Goal: Find specific page/section: Find specific page/section

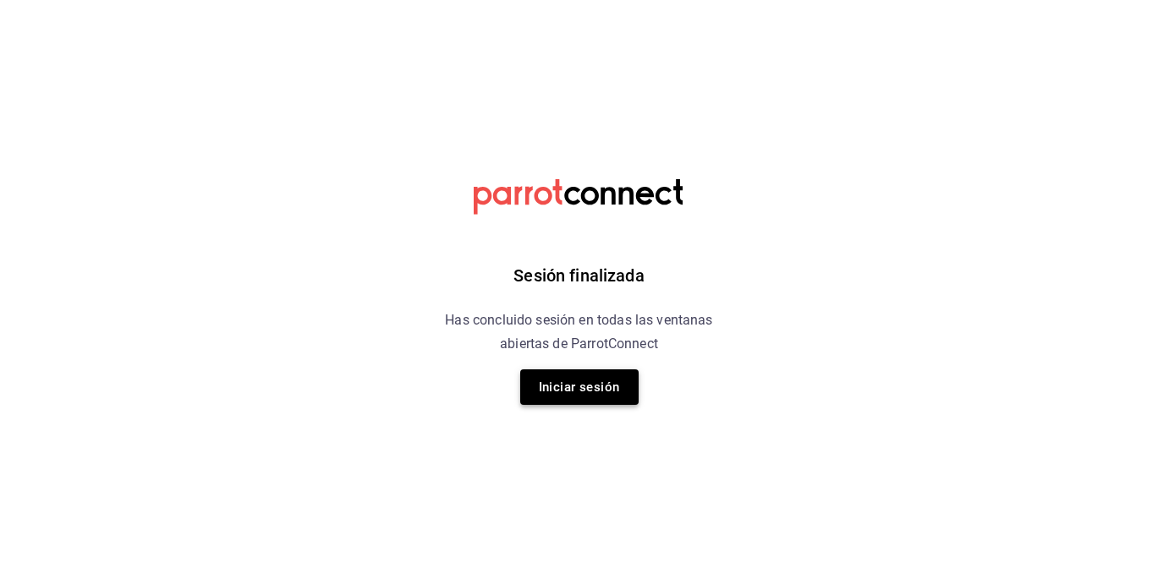
click at [578, 380] on button "Iniciar sesión" at bounding box center [579, 388] width 118 height 36
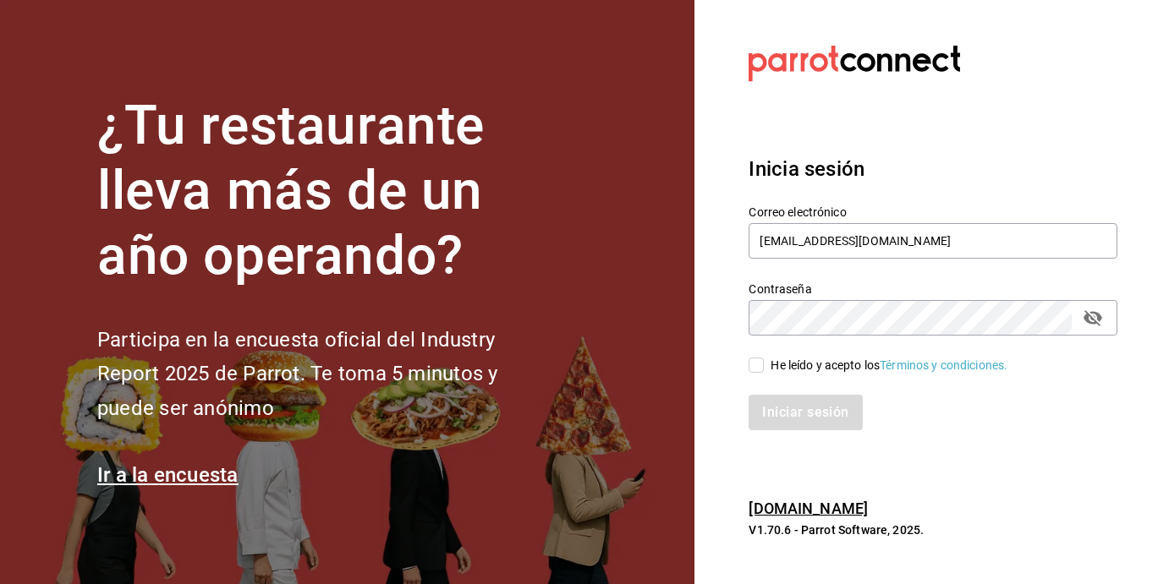
click at [746, 359] on div "He leído y acepto los Términos y condiciones." at bounding box center [922, 355] width 389 height 39
click at [759, 368] on input "He leído y acepto los Términos y condiciones." at bounding box center [755, 365] width 15 height 15
checkbox input "true"
click at [786, 396] on button "Iniciar sesión" at bounding box center [805, 413] width 115 height 36
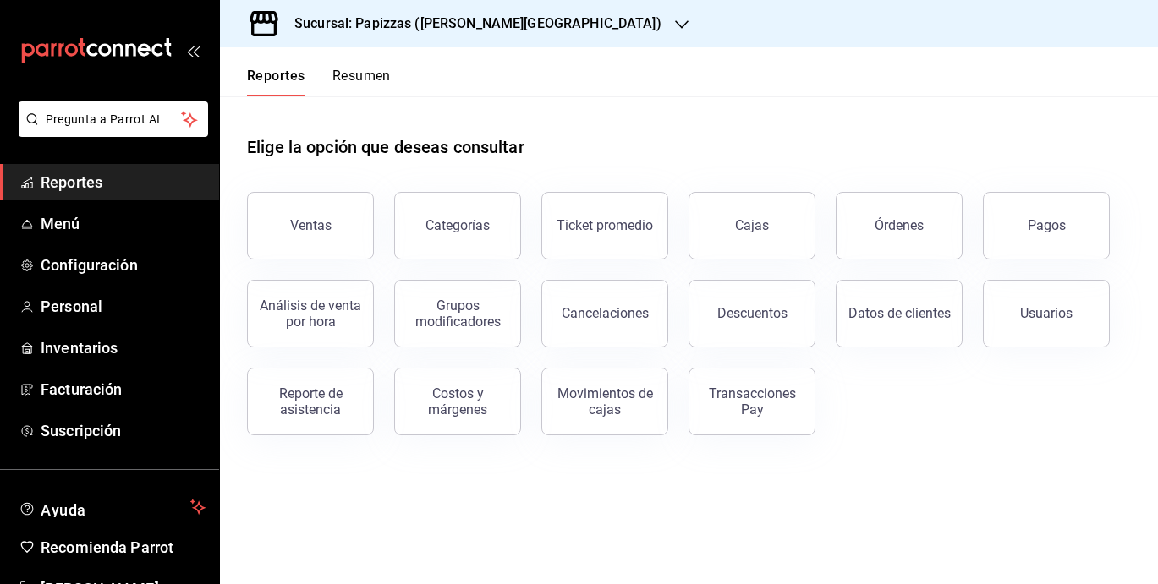
click at [675, 23] on icon "button" at bounding box center [682, 25] width 14 height 14
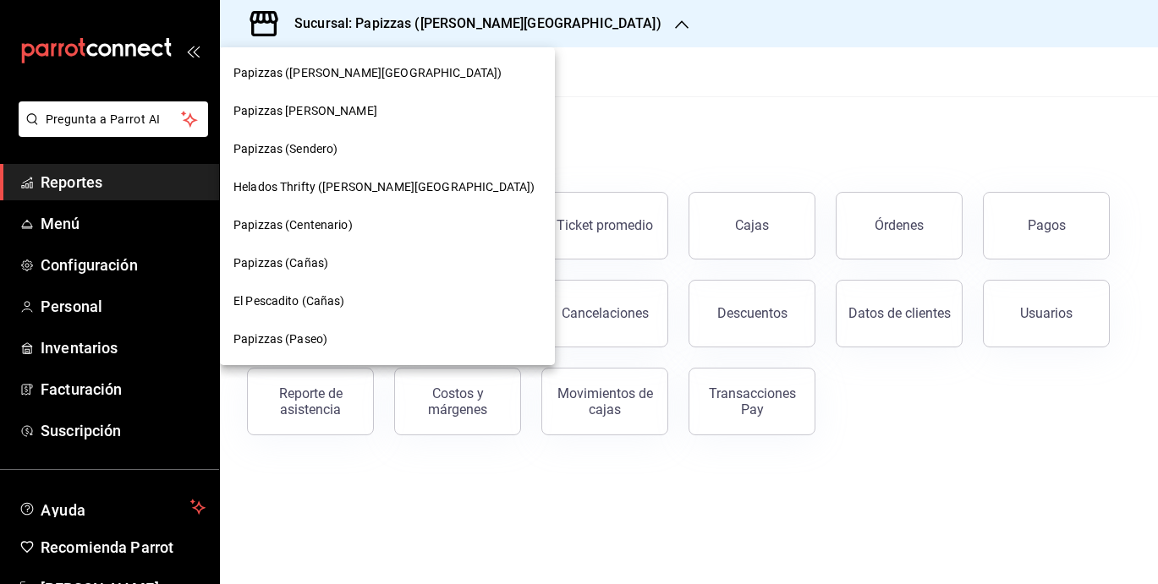
click at [400, 112] on div "Papizzas [PERSON_NAME]" at bounding box center [387, 111] width 308 height 18
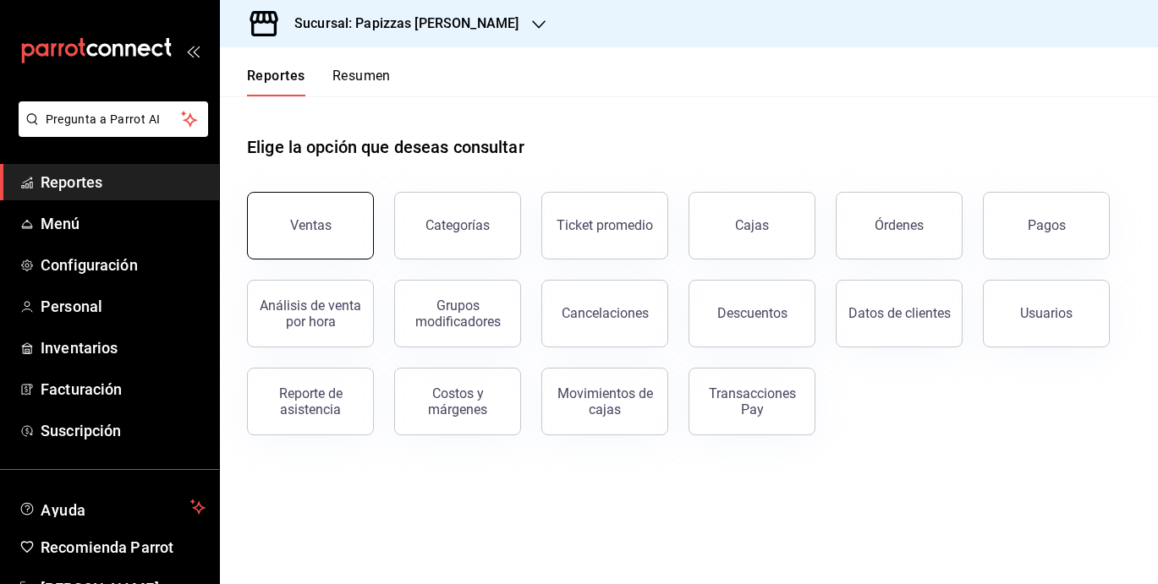
click at [347, 230] on button "Ventas" at bounding box center [310, 226] width 127 height 68
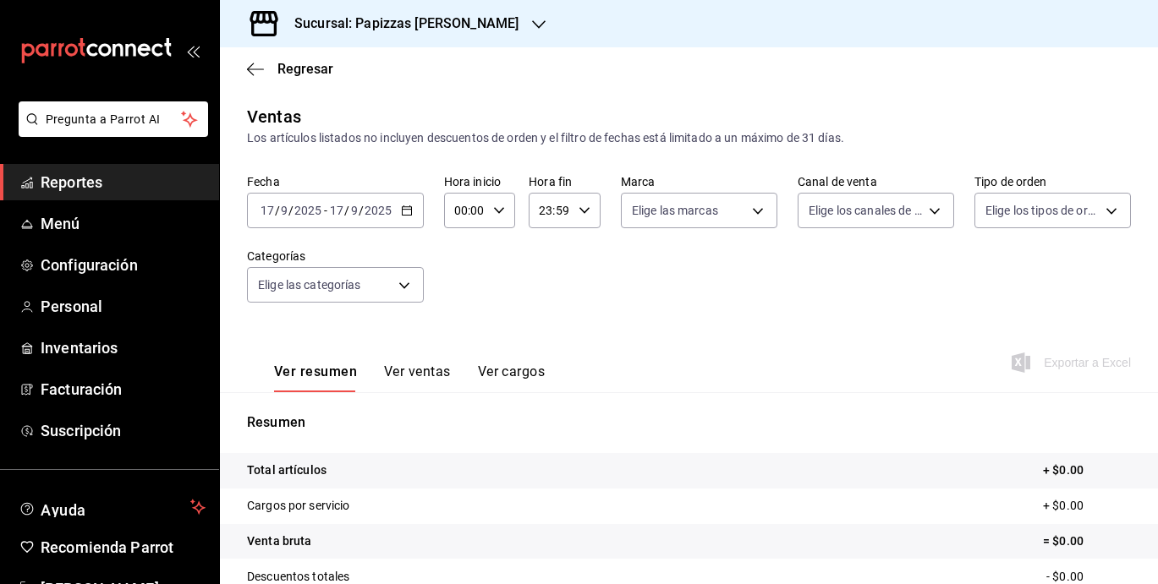
click at [401, 208] on icon "button" at bounding box center [407, 211] width 12 height 12
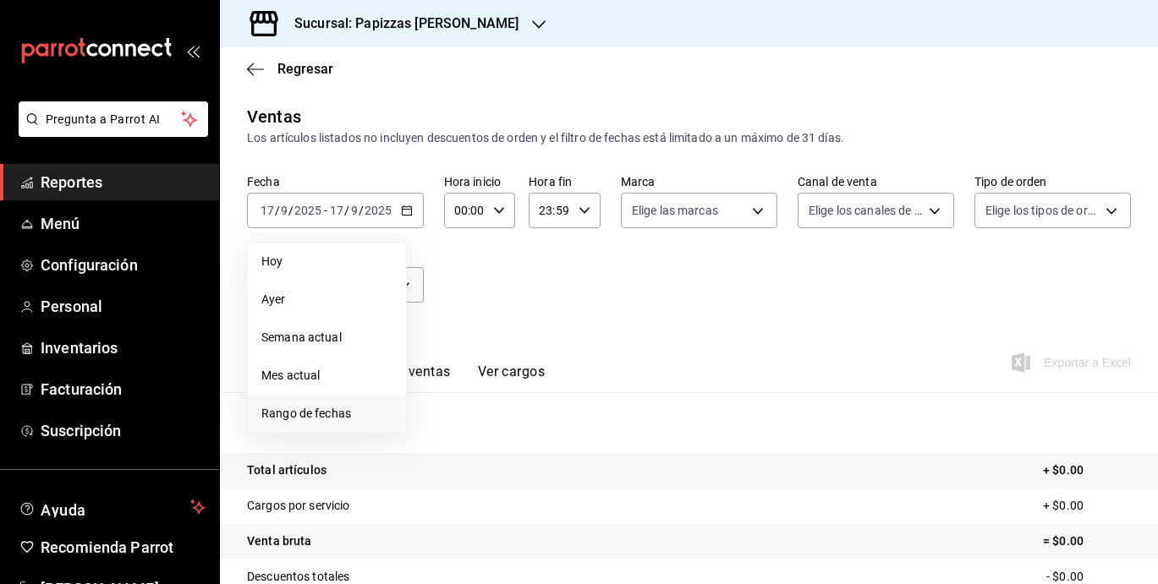
click at [323, 416] on span "Rango de fechas" at bounding box center [326, 414] width 131 height 18
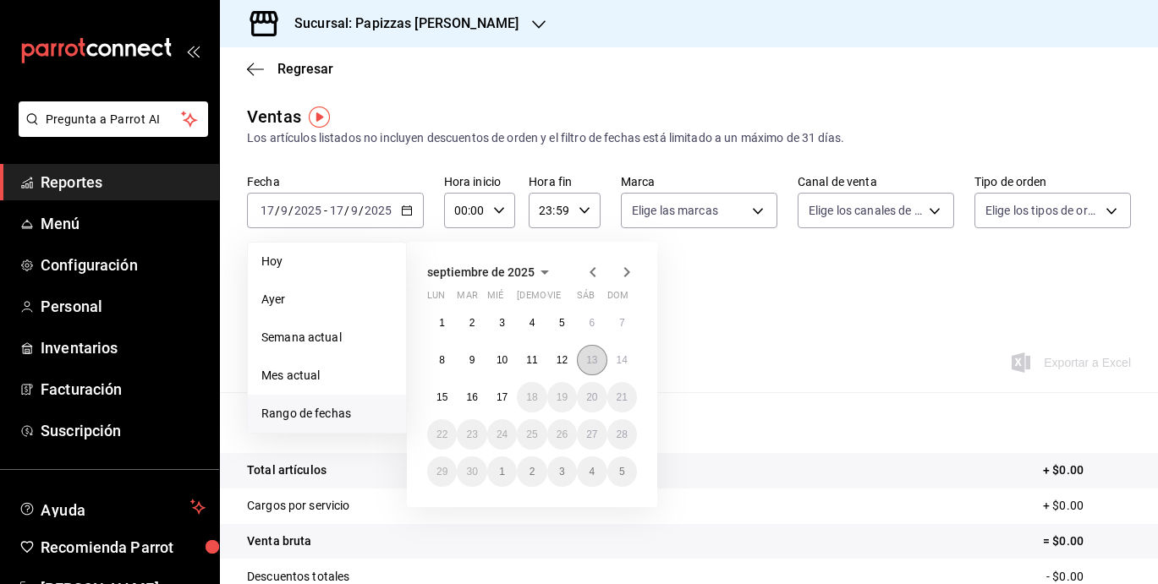
click at [588, 358] on abbr "13" at bounding box center [591, 360] width 11 height 12
click at [506, 394] on abbr "17" at bounding box center [501, 398] width 11 height 12
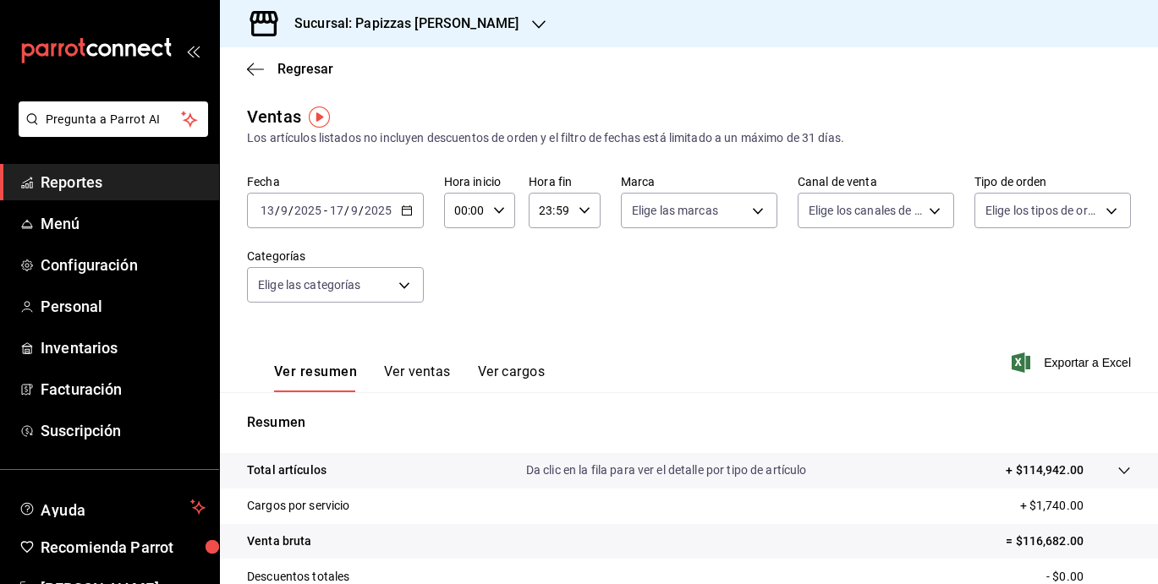
click at [435, 361] on div "Ver resumen Ver ventas Ver cargos" at bounding box center [396, 367] width 298 height 49
click at [429, 375] on button "Ver ventas" at bounding box center [417, 378] width 67 height 29
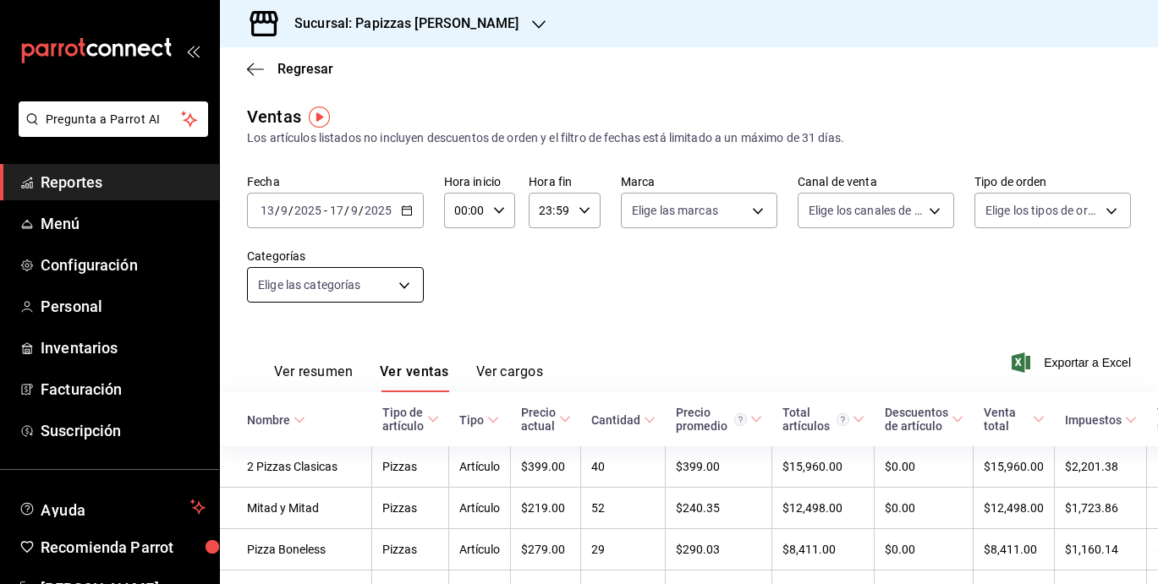
click at [408, 275] on body "Pregunta a Parrot AI Reportes Menú Configuración Personal Inventarios Facturaci…" at bounding box center [579, 292] width 1158 height 584
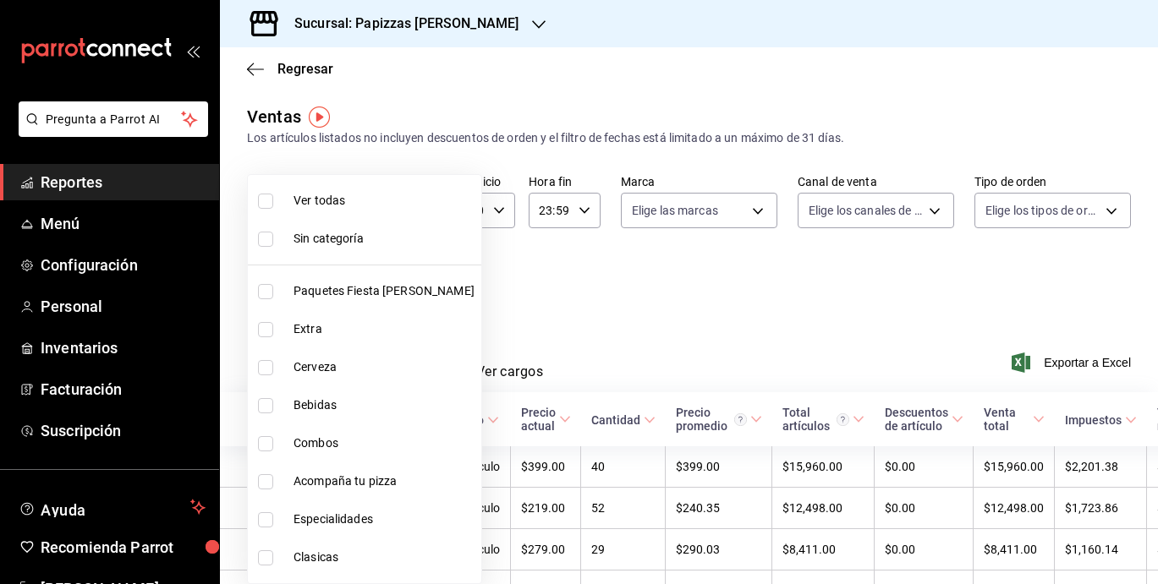
click at [350, 249] on li "Sin categoría" at bounding box center [364, 239] width 233 height 38
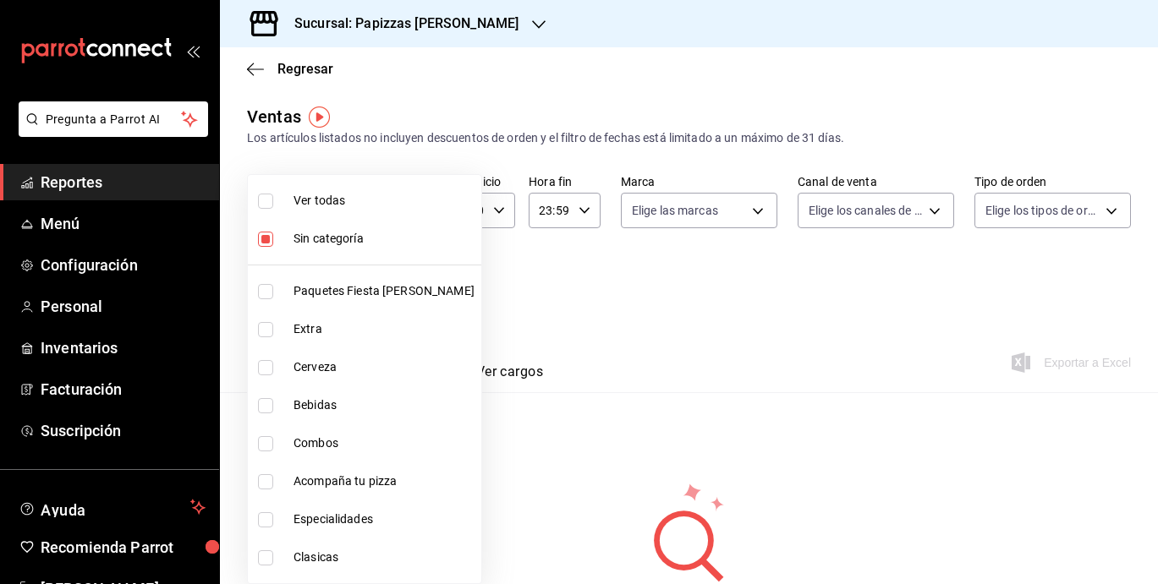
click at [350, 249] on li "Sin categoría" at bounding box center [364, 239] width 233 height 38
checkbox input "false"
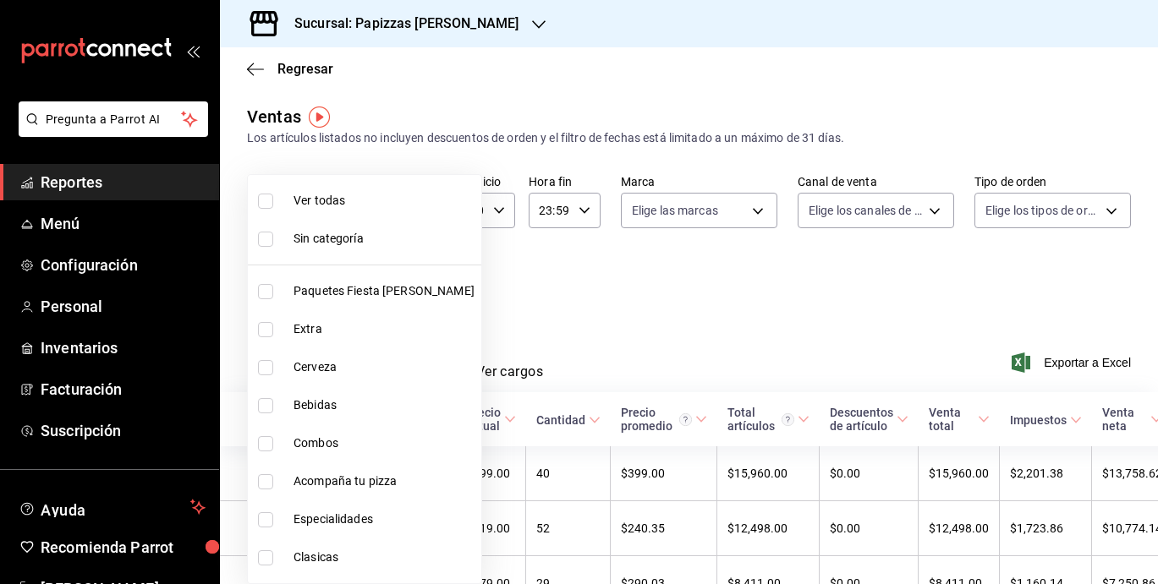
click at [312, 342] on li "Extra" at bounding box center [364, 329] width 233 height 38
type input "ce35f6e0-dc94-4d19-9822-534ec696ce7a"
checkbox input "true"
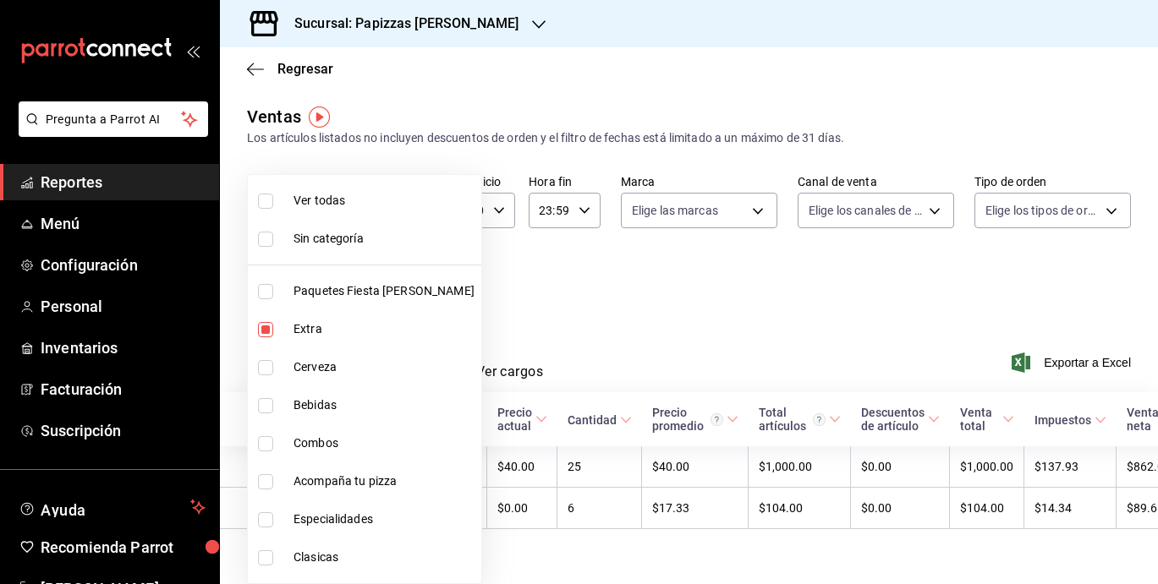
click at [604, 288] on div at bounding box center [579, 292] width 1158 height 584
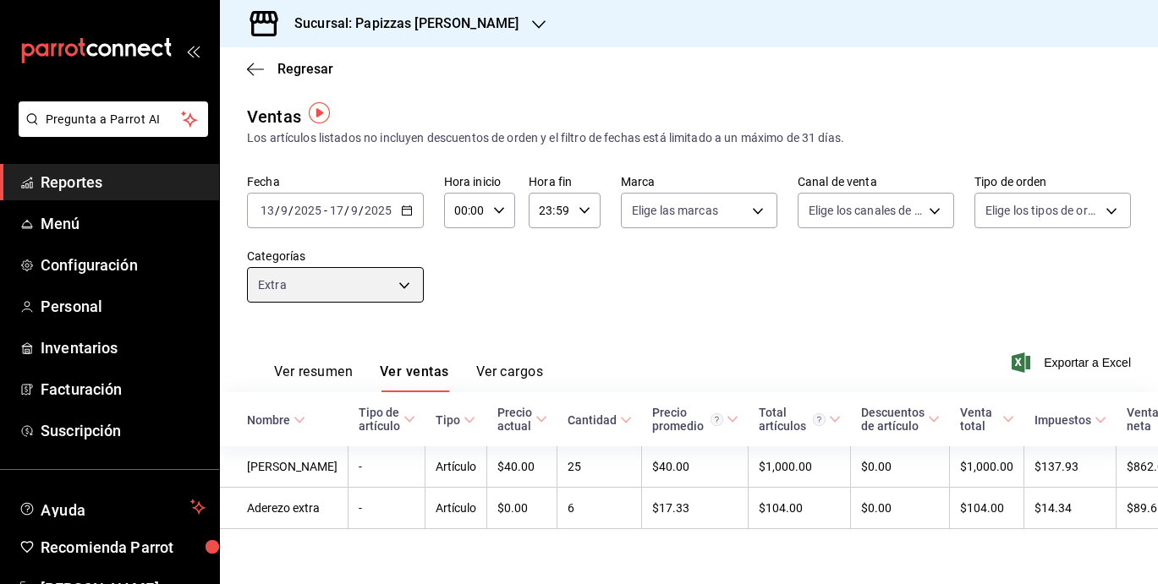
scroll to position [29, 0]
click at [408, 193] on div "2025-09-13 13 / 9 / 2025 - 2025-09-17 17 / 9 / 2025" at bounding box center [335, 211] width 177 height 36
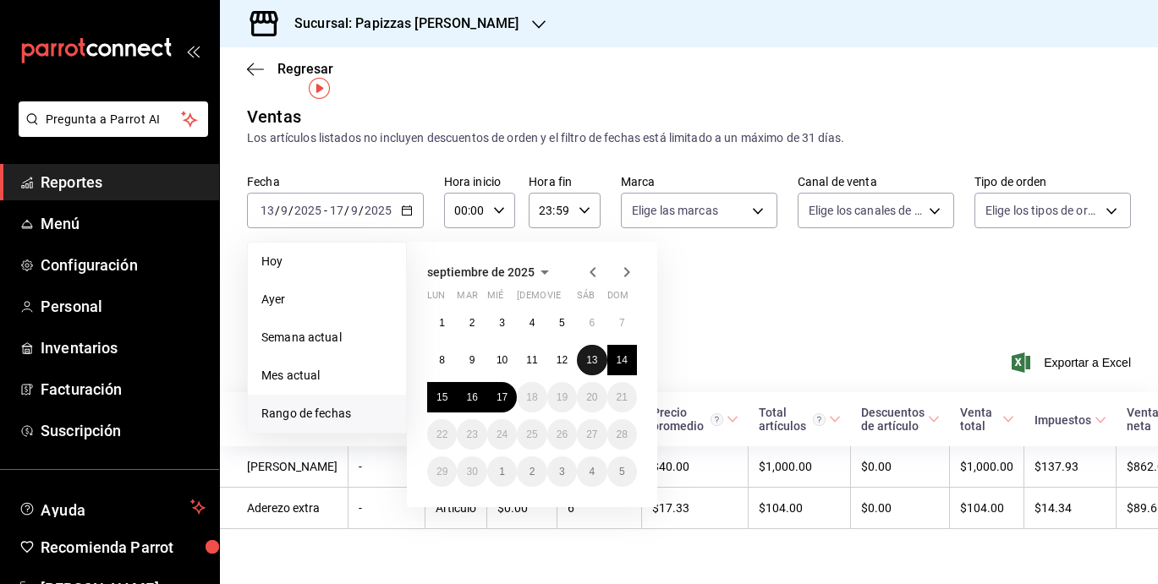
click at [599, 345] on button "13" at bounding box center [592, 360] width 30 height 30
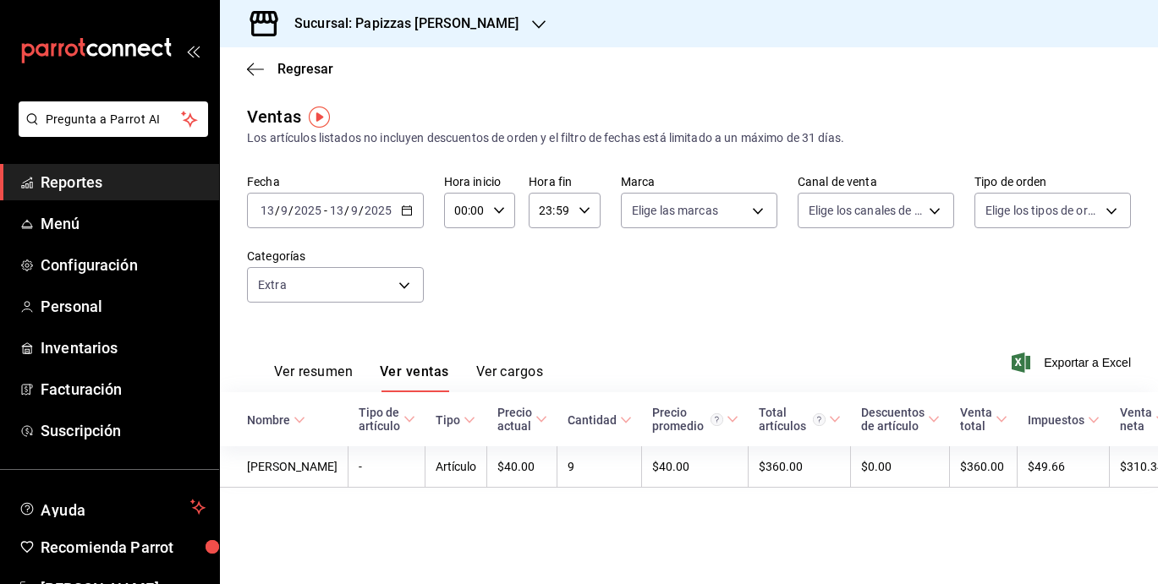
click at [409, 211] on icon "button" at bounding box center [407, 211] width 12 height 12
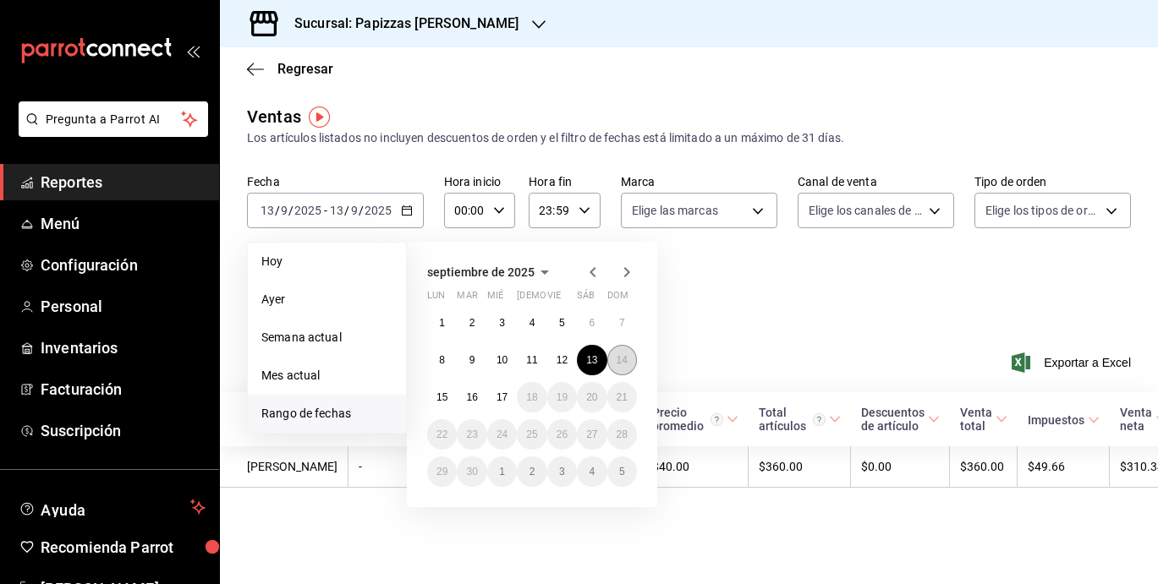
click at [621, 358] on abbr "14" at bounding box center [621, 360] width 11 height 12
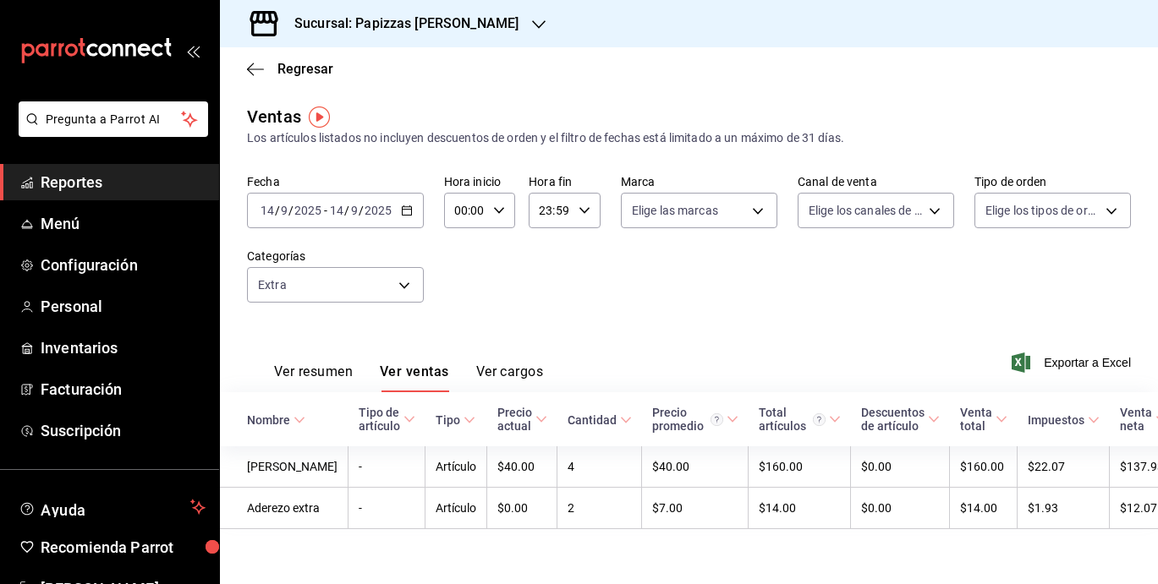
click at [415, 210] on div "2025-09-14 14 / 9 / 2025 - 2025-09-14 14 / 9 / 2025" at bounding box center [335, 211] width 177 height 36
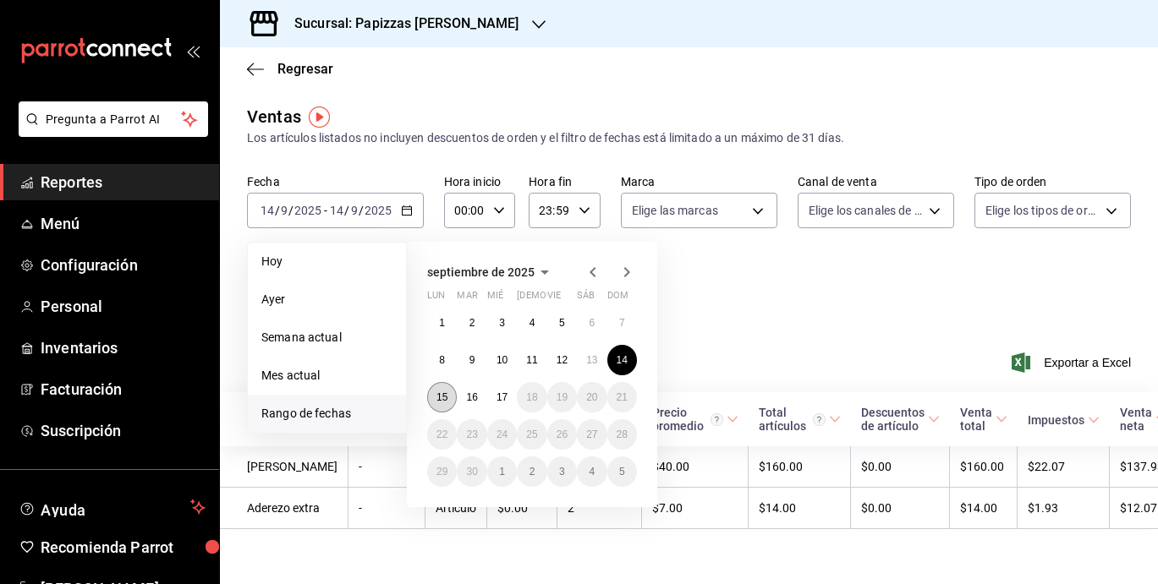
click at [440, 397] on abbr "15" at bounding box center [441, 398] width 11 height 12
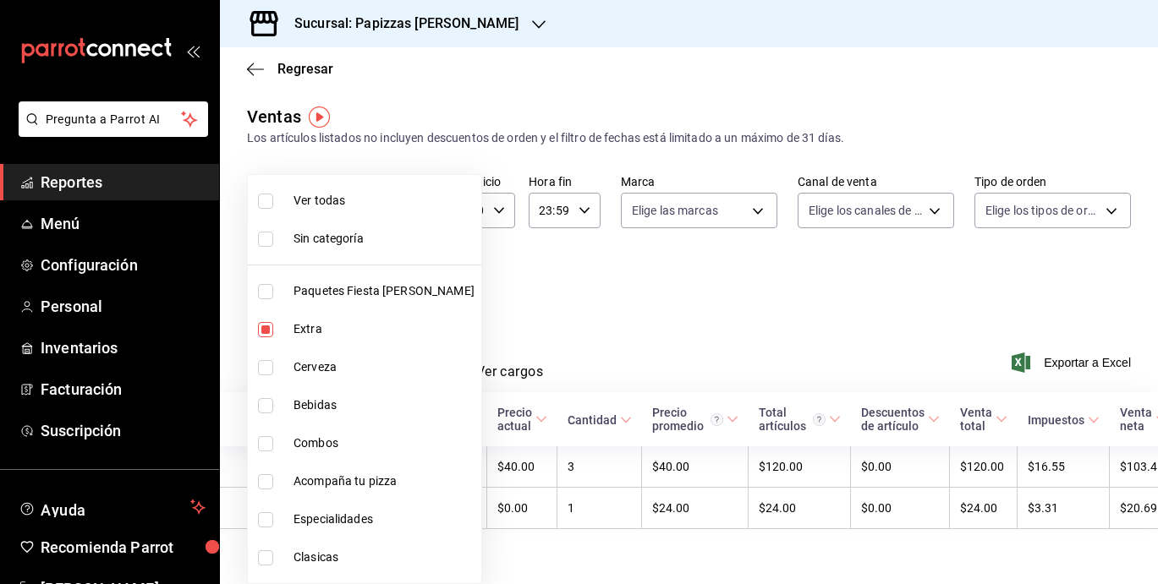
click at [403, 292] on body "Pregunta a Parrot AI Reportes Menú Configuración Personal Inventarios Facturaci…" at bounding box center [579, 292] width 1158 height 584
click at [518, 304] on div at bounding box center [579, 292] width 1158 height 584
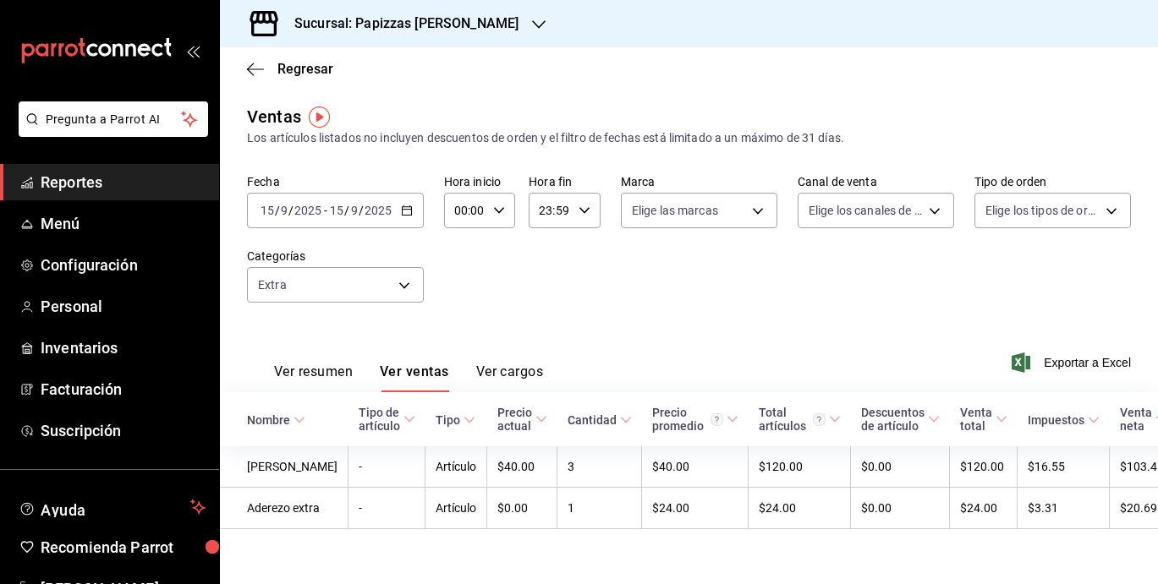
click at [382, 210] on input "2025" at bounding box center [378, 211] width 29 height 14
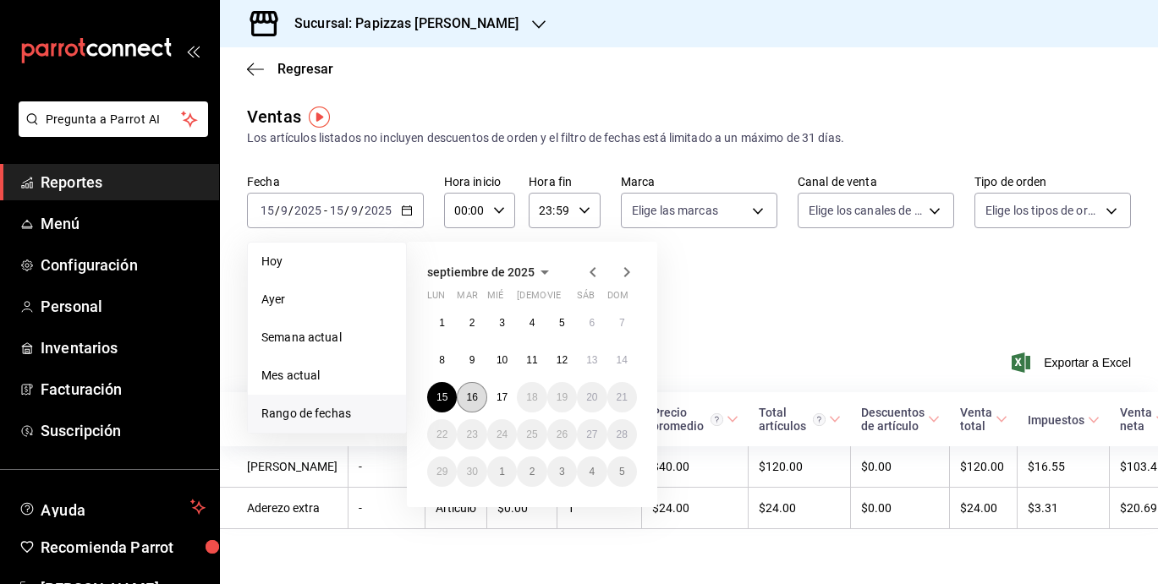
click at [478, 396] on button "16" at bounding box center [472, 397] width 30 height 30
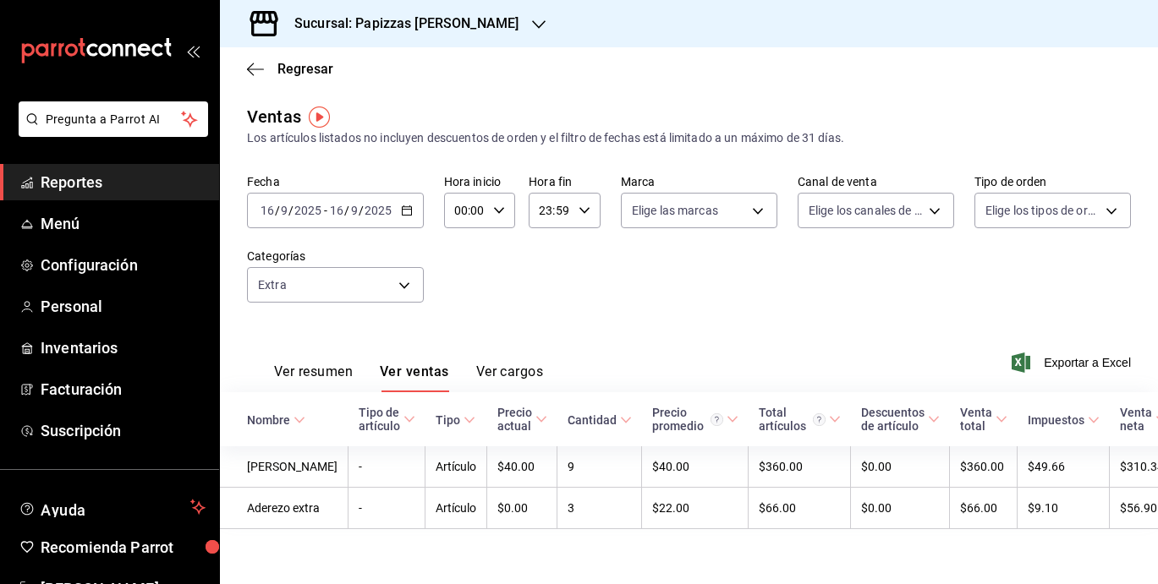
click at [405, 207] on icon "button" at bounding box center [407, 211] width 12 height 12
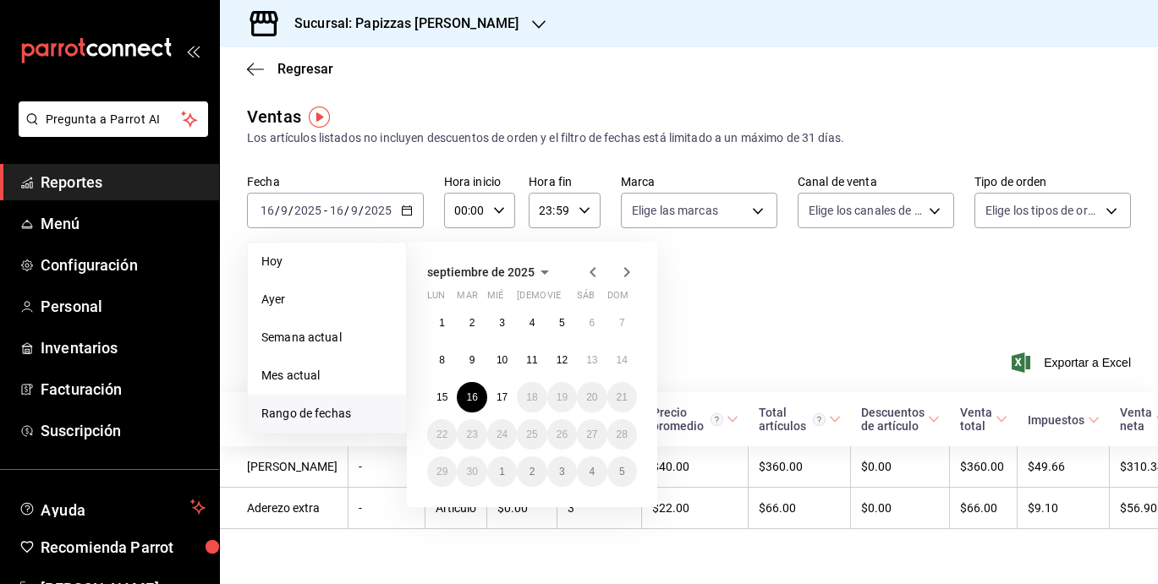
click at [768, 309] on div "Fecha 2025-09-16 16 / 9 / 2025 - 2025-09-16 16 / 9 / 2025 Hoy Ayer Semana actua…" at bounding box center [689, 248] width 884 height 149
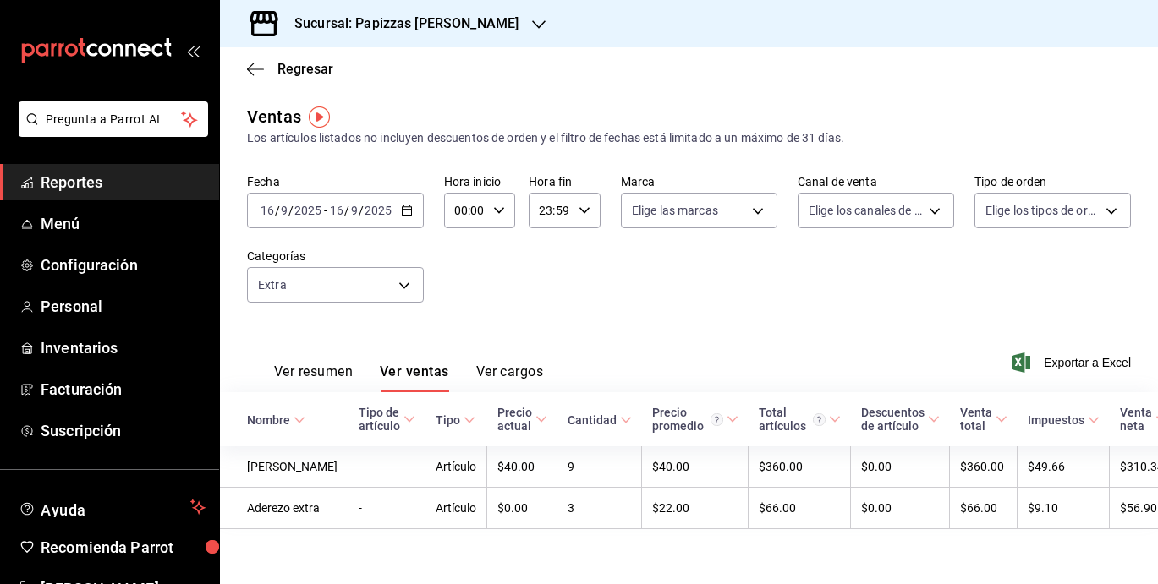
click at [408, 199] on div "2025-09-16 16 / 9 / 2025 - 2025-09-16 16 / 9 / 2025" at bounding box center [335, 211] width 177 height 36
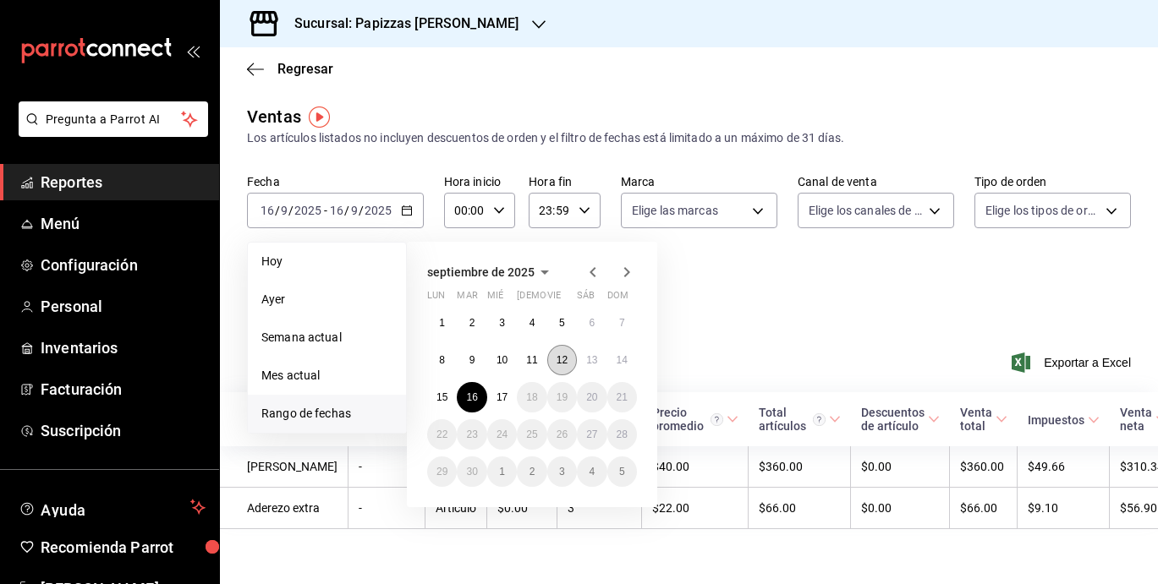
click at [564, 362] on abbr "12" at bounding box center [561, 360] width 11 height 12
click at [502, 395] on abbr "17" at bounding box center [501, 398] width 11 height 12
